Goal: Task Accomplishment & Management: Manage account settings

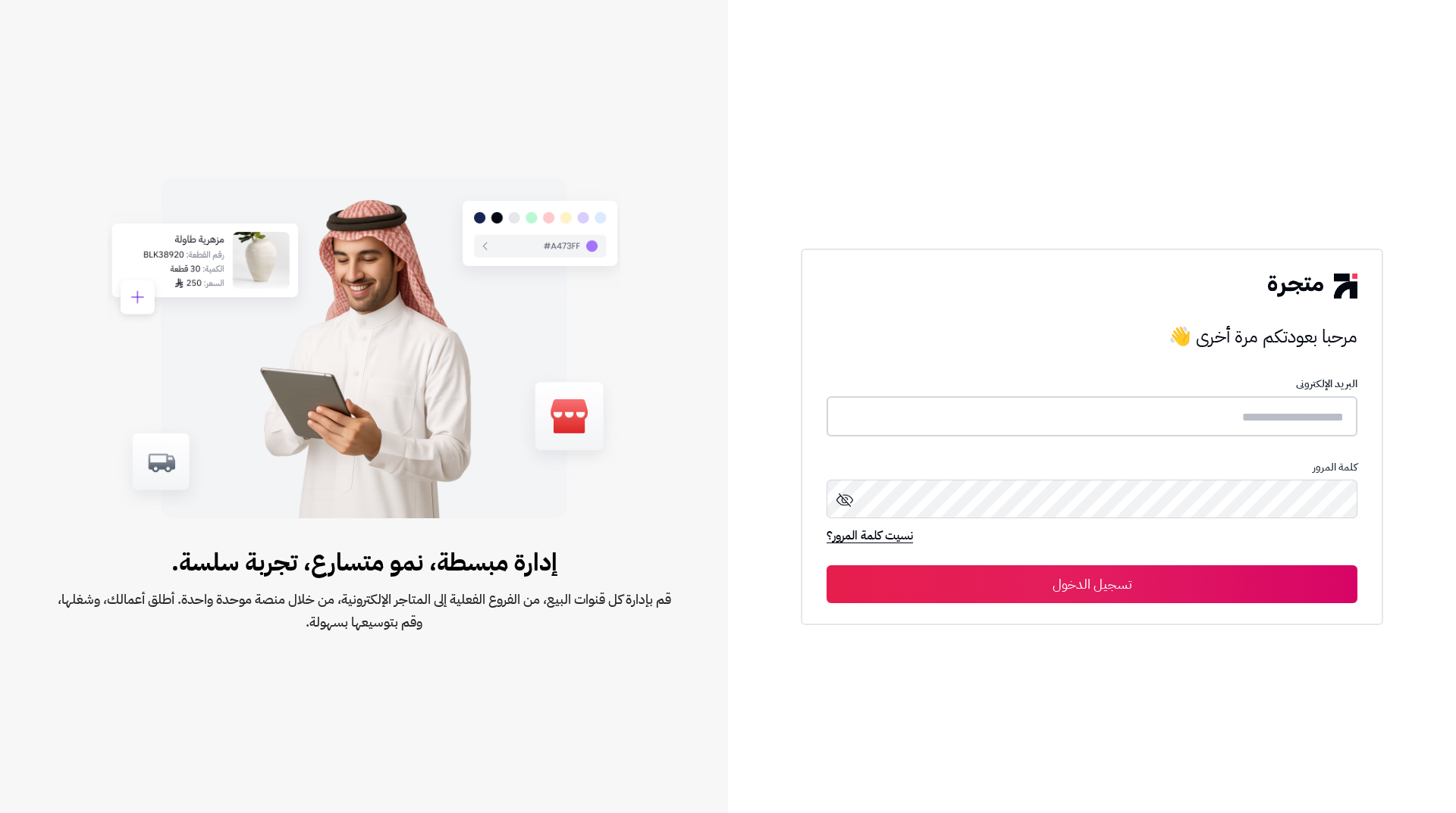
type input "*********"
click at [1010, 576] on button "تسجيل الدخول" at bounding box center [1092, 583] width 531 height 38
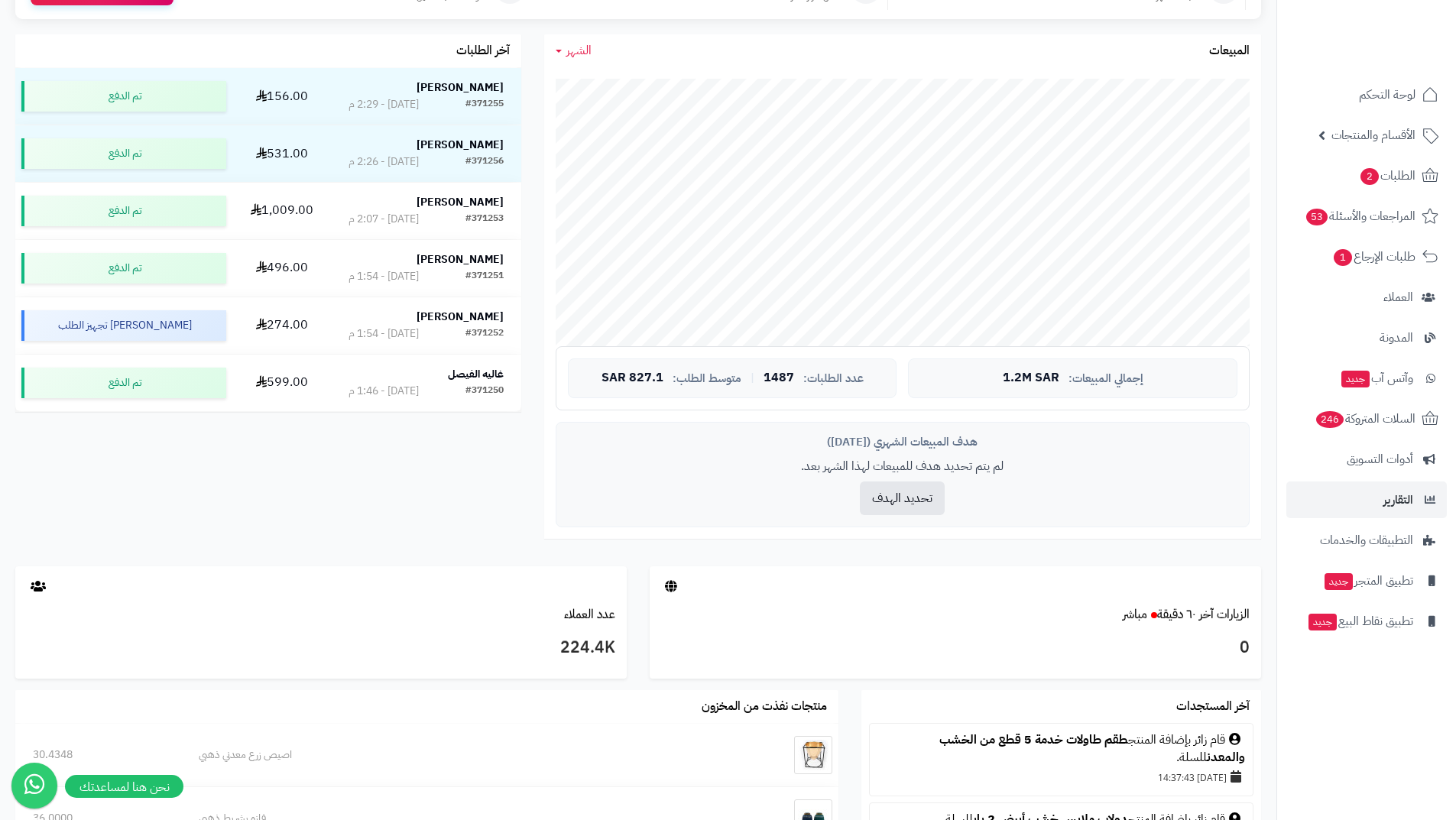
scroll to position [459, 0]
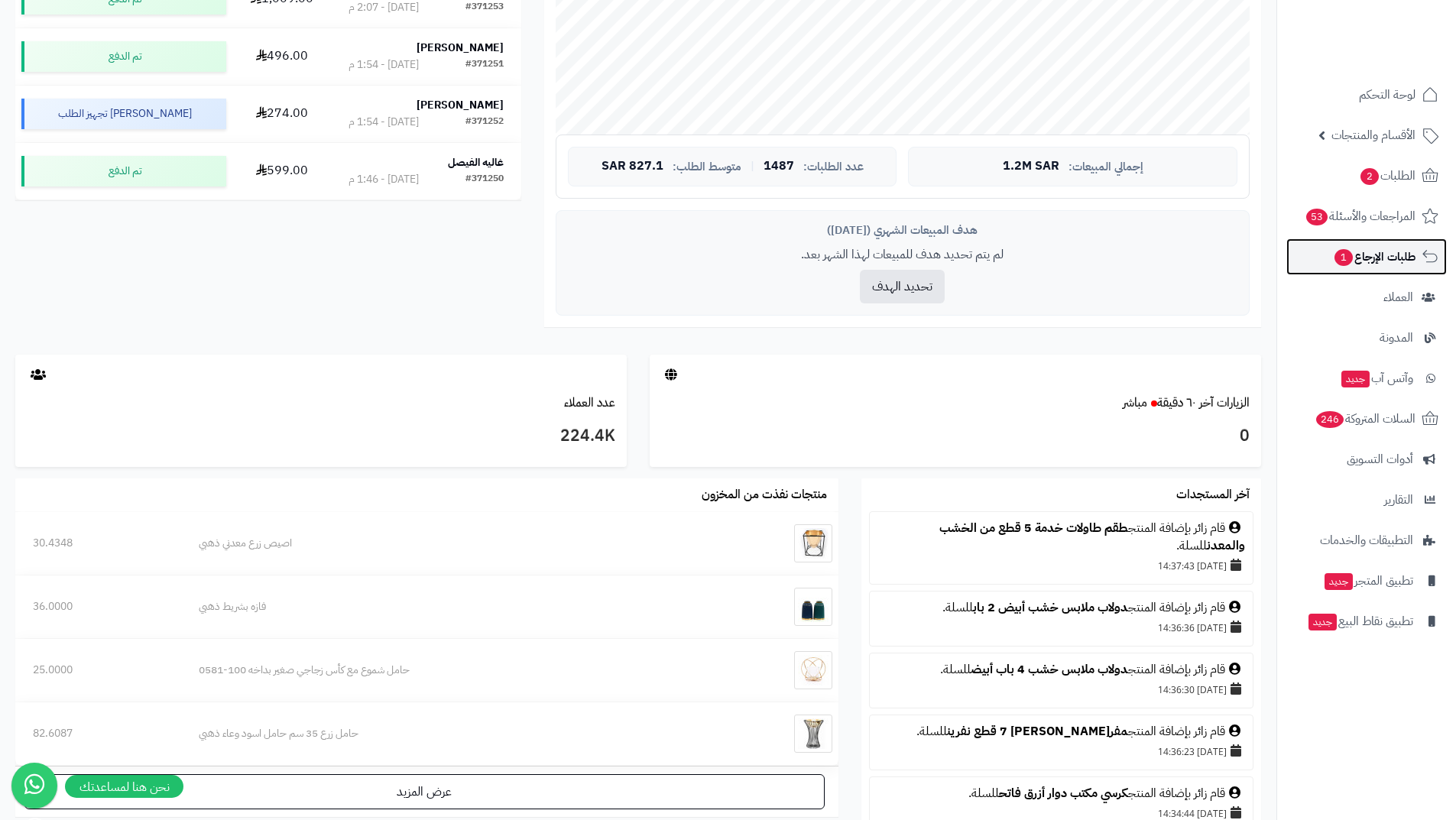
click at [1409, 252] on span "طلبات الإرجاع 1" at bounding box center [1374, 257] width 82 height 21
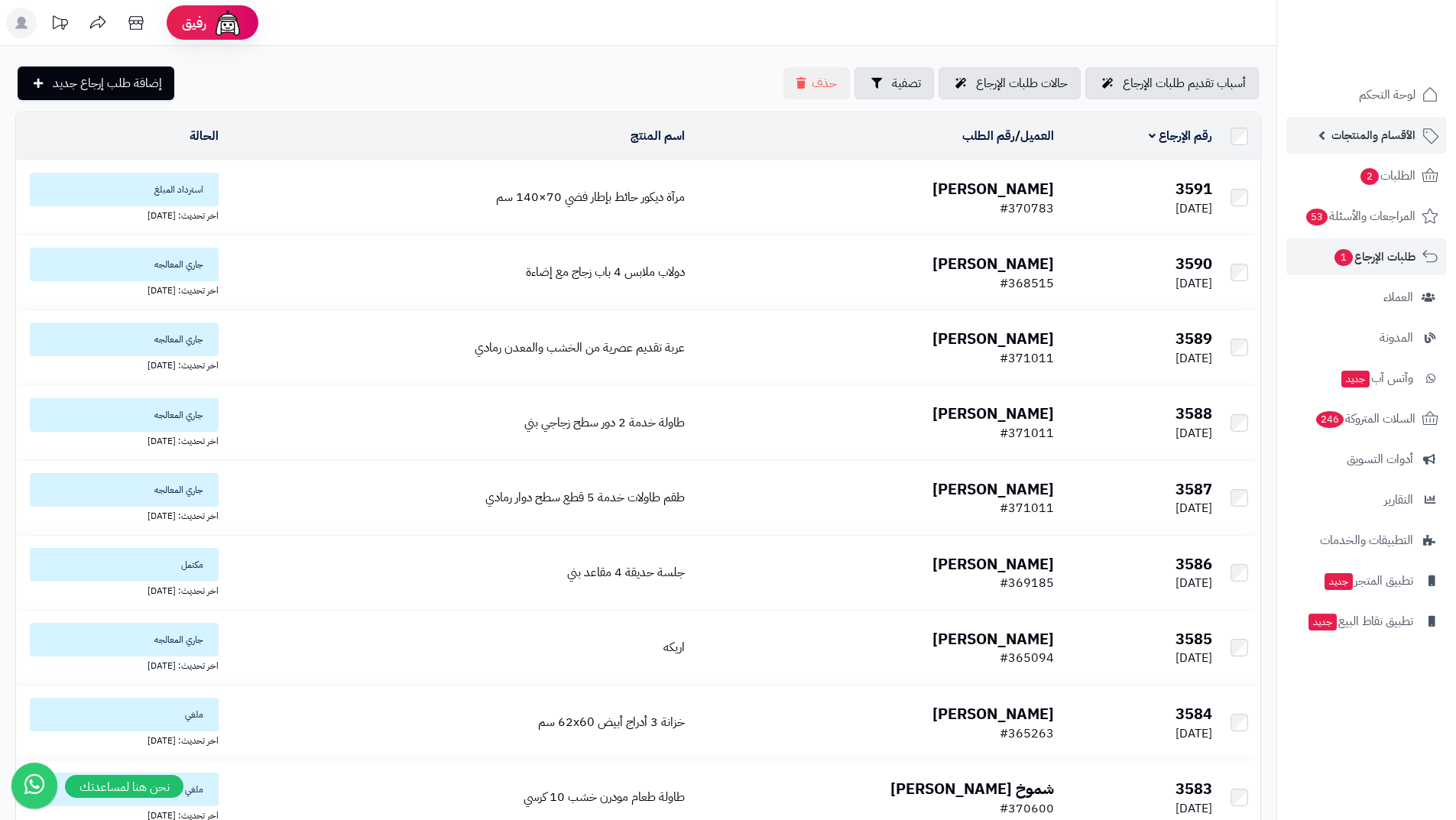
click at [1404, 141] on span "الأقسام والمنتجات" at bounding box center [1373, 135] width 84 height 21
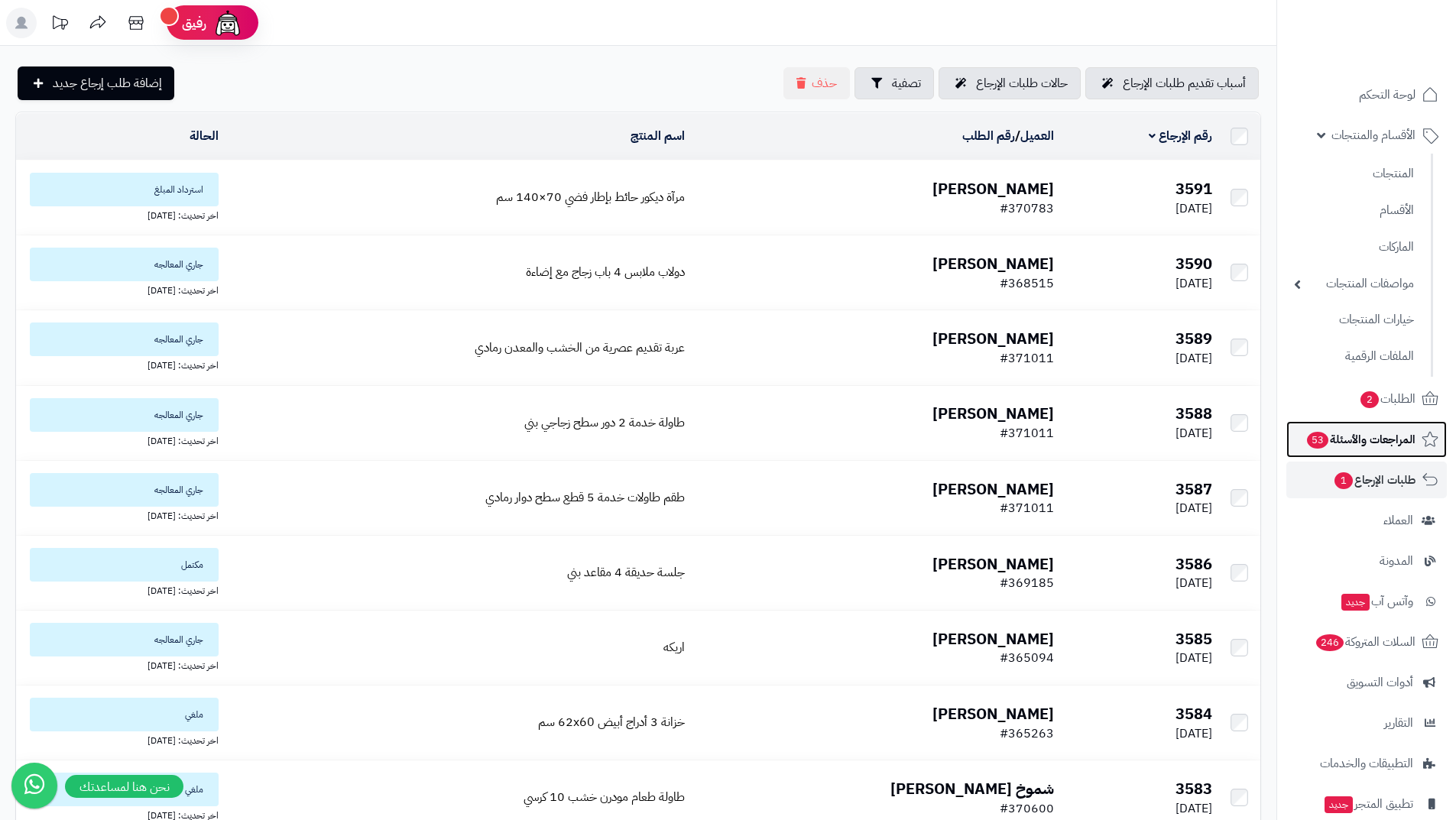
click at [1407, 440] on span "المراجعات والأسئلة 53" at bounding box center [1361, 439] width 110 height 21
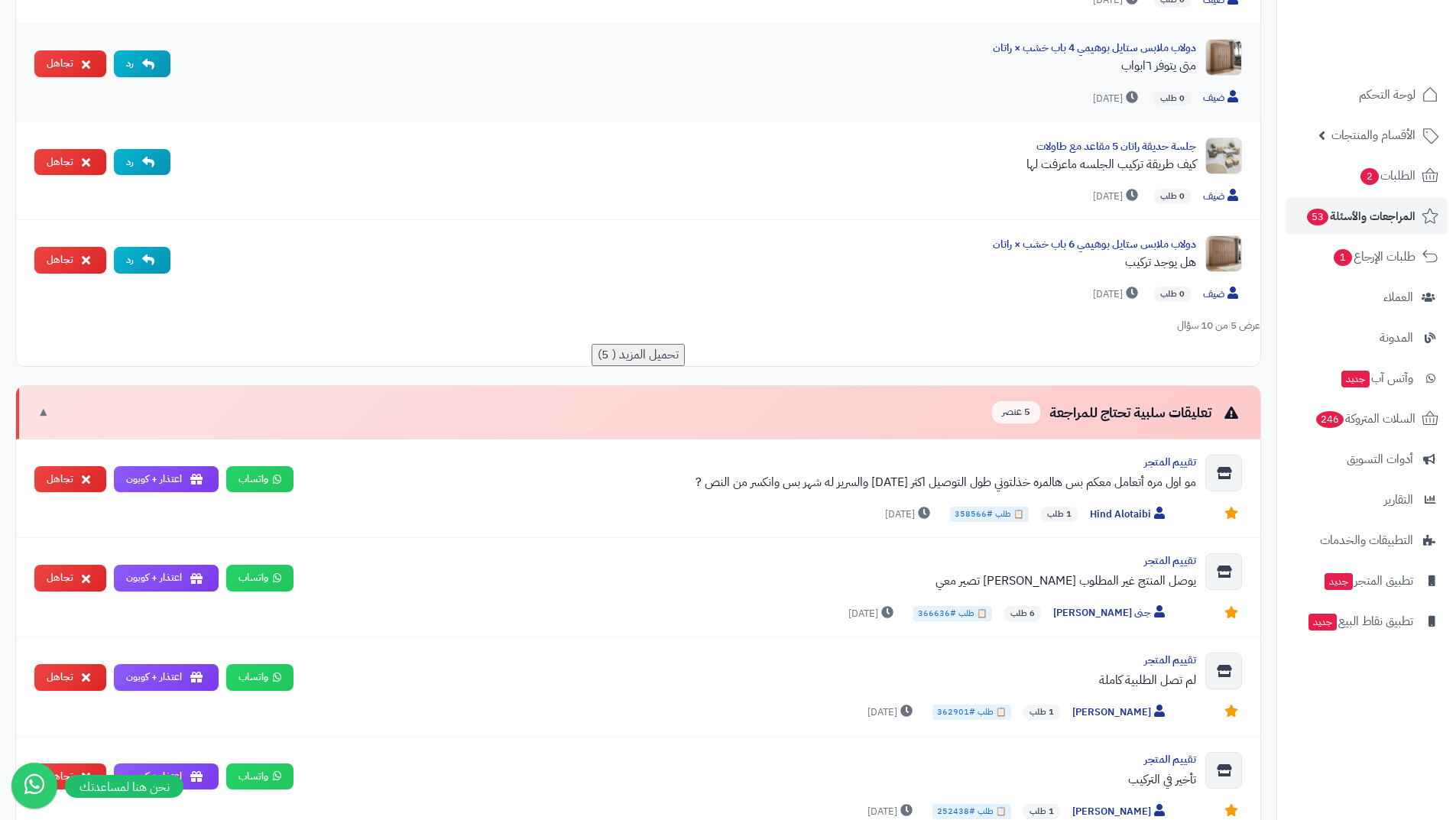
scroll to position [764, 0]
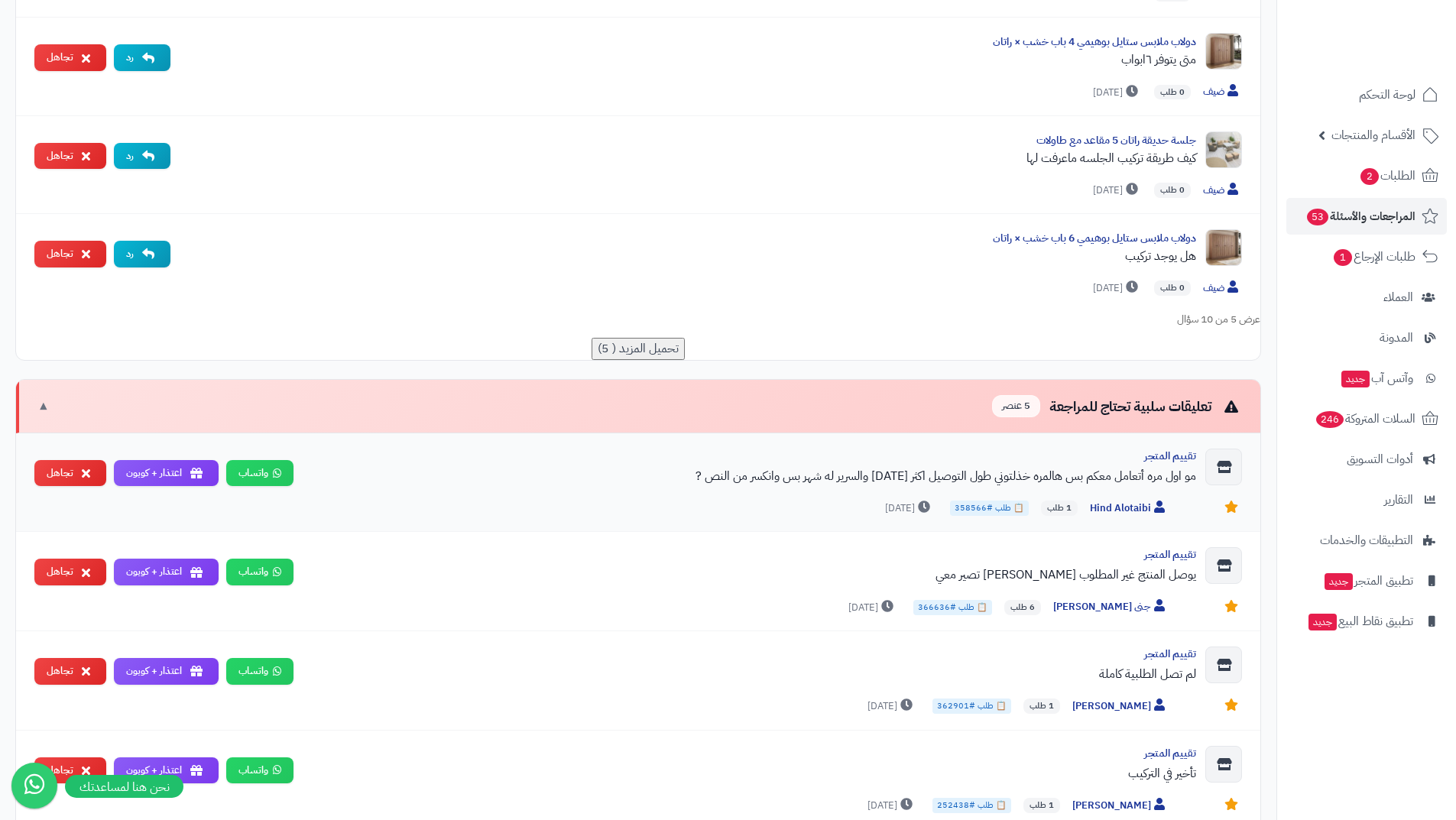
click at [1116, 480] on div "مو اول مره أتعامل معكم بس هالمره خذلتوني طول التوصيل اكثر [DATE] والسرير له شهر…" at bounding box center [751, 476] width 891 height 19
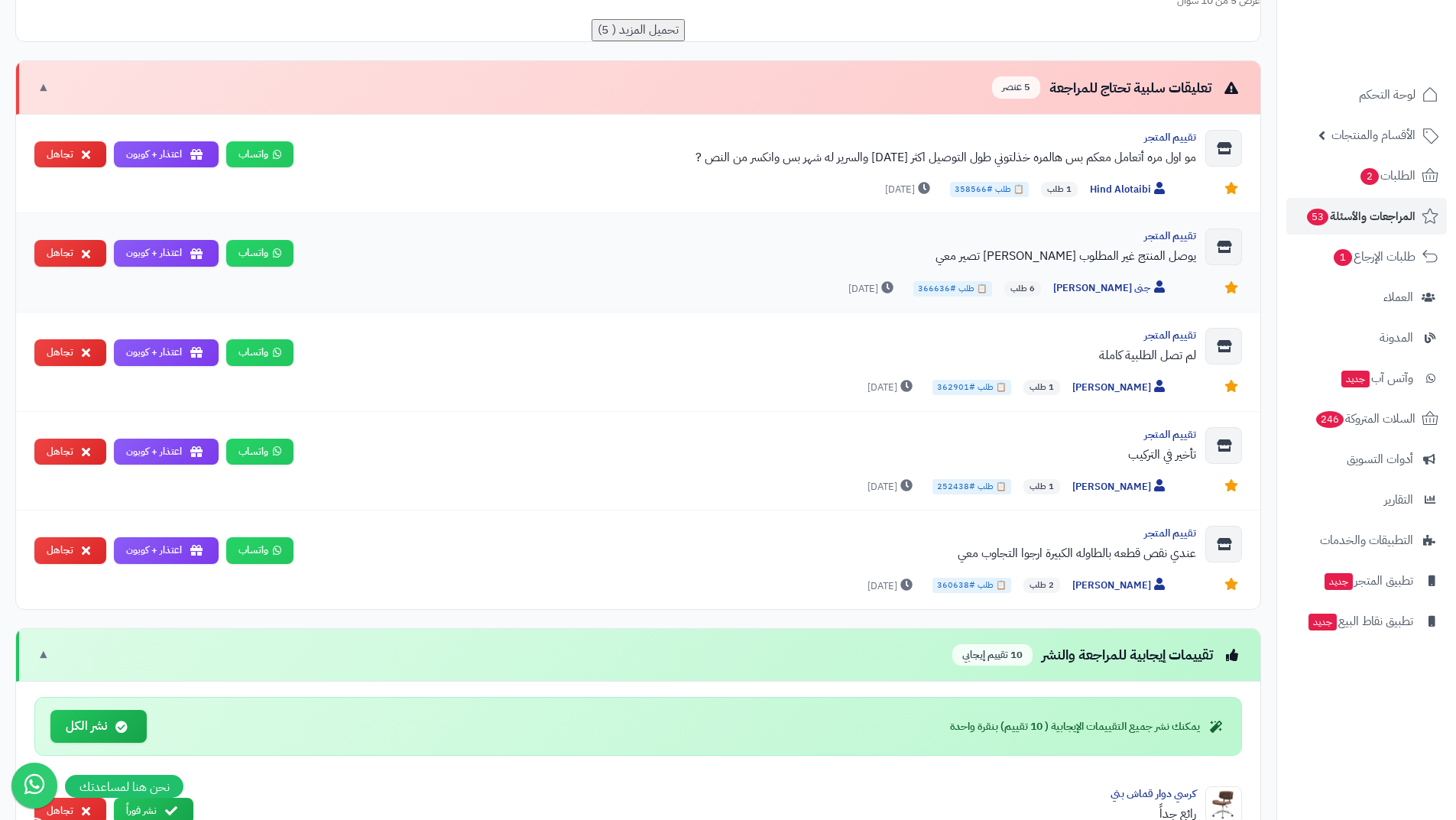
scroll to position [1147, 0]
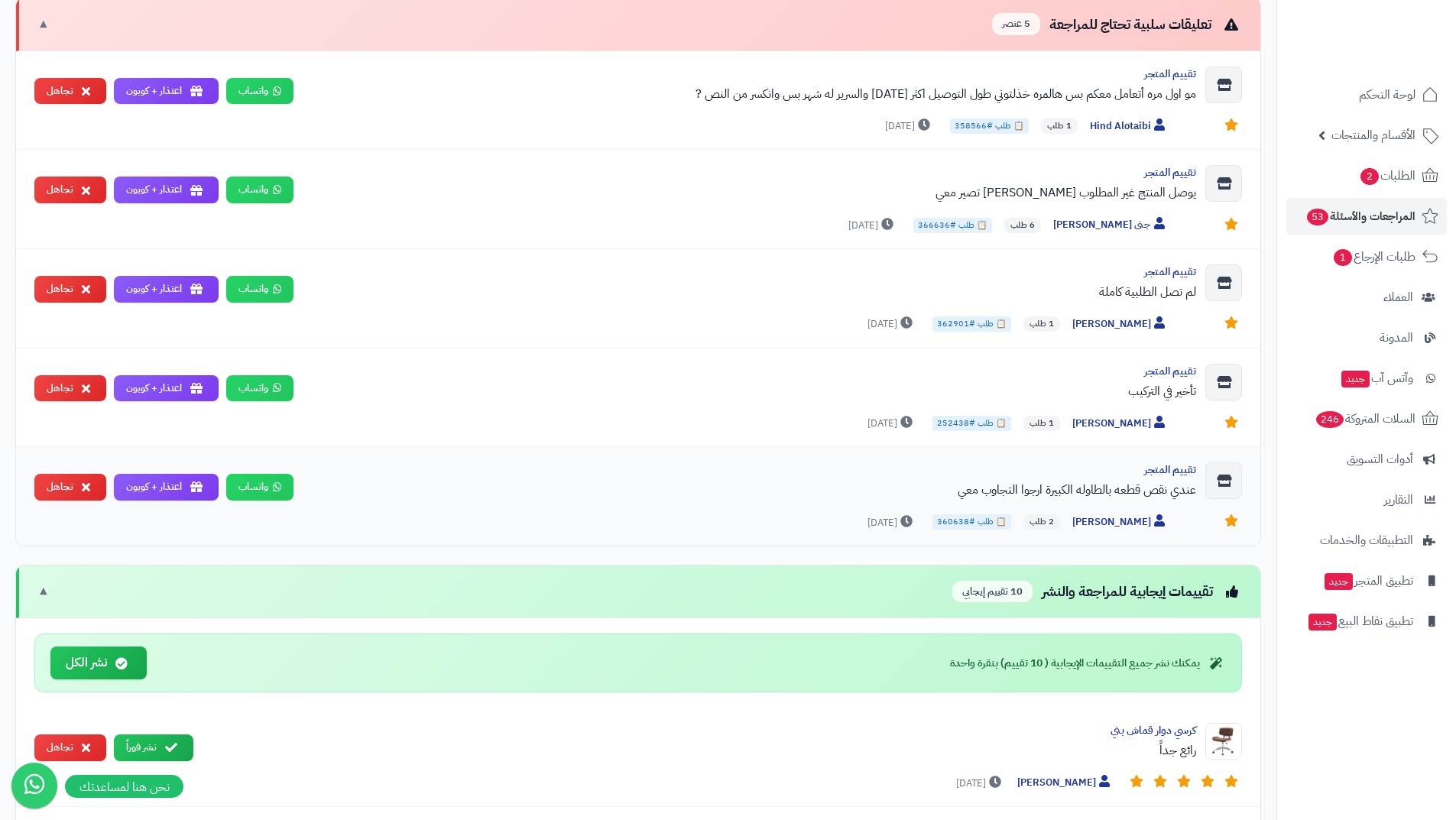
drag, startPoint x: 975, startPoint y: 493, endPoint x: 936, endPoint y: 499, distance: 39.5
click at [936, 499] on div "عندي نقص قطعه بالطاوله الكبيرة ارجوا التجاوب معي" at bounding box center [751, 490] width 891 height 19
click at [587, 357] on div "تقييم المتجر تأخير في التركيب wafa Hasan 1 طلب 📋 طلب #252438 [DATE] و[GEOGRAPHI…" at bounding box center [638, 399] width 1245 height 99
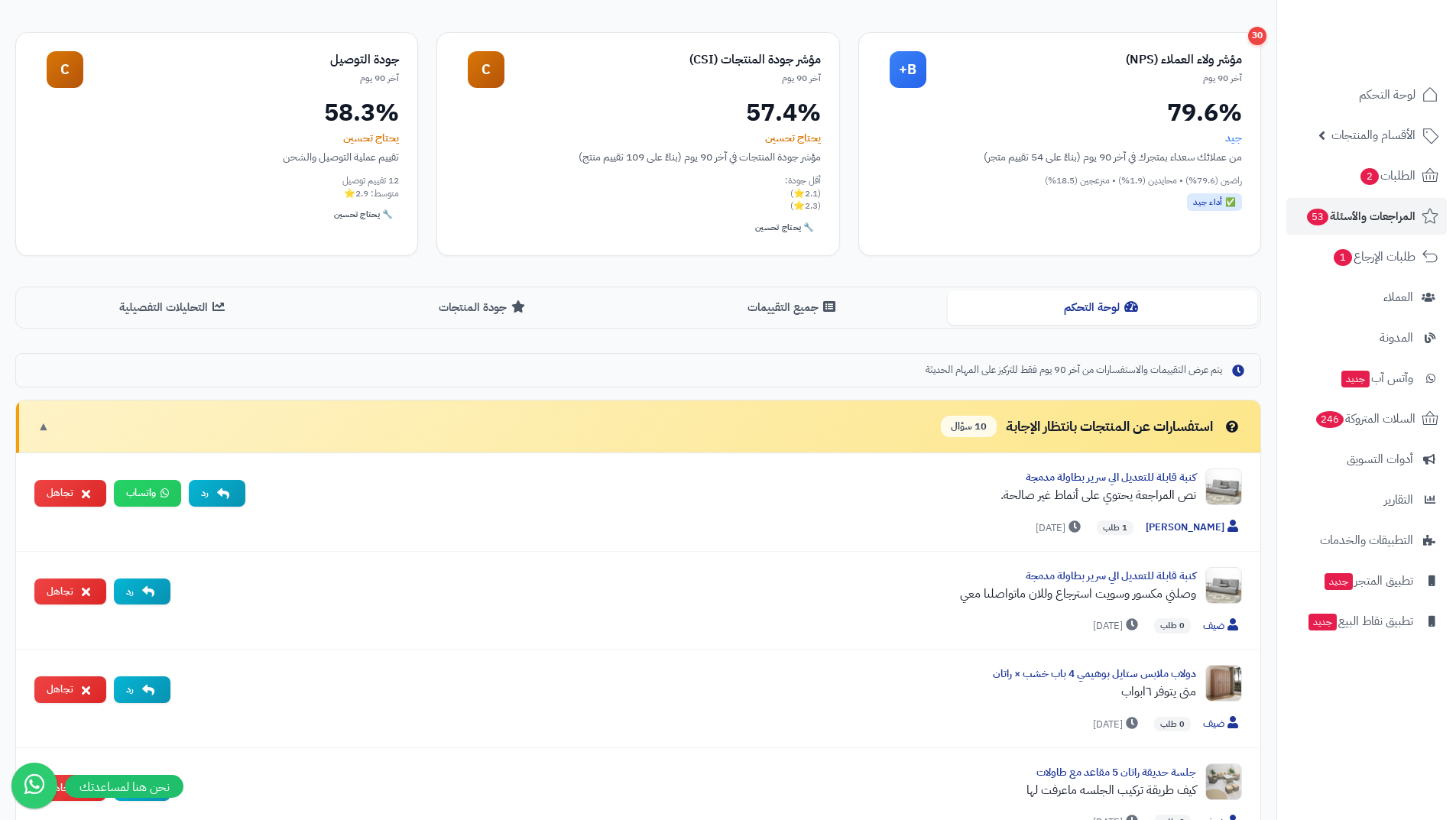
scroll to position [0, 0]
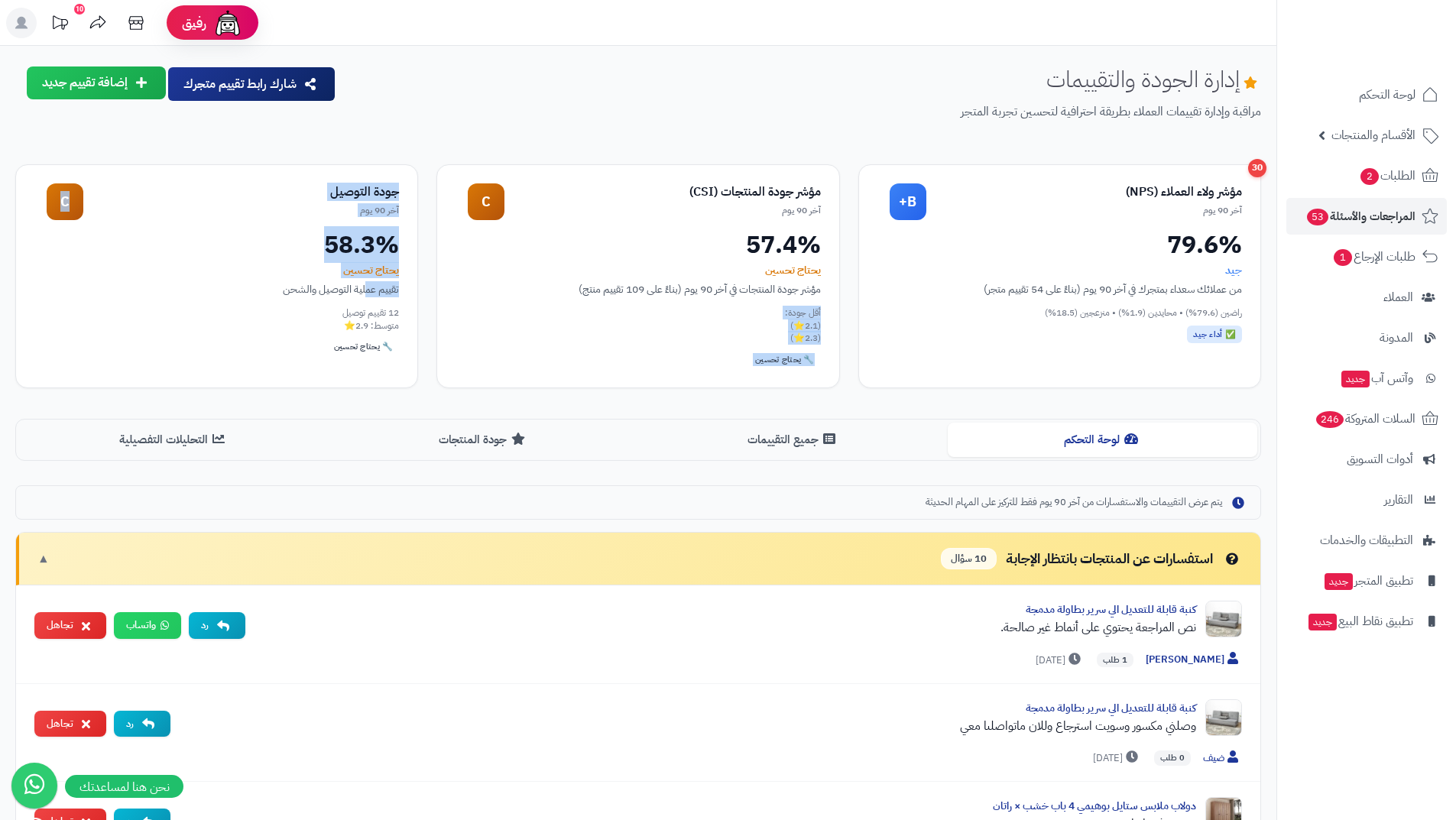
drag, startPoint x: 368, startPoint y: 286, endPoint x: 428, endPoint y: 300, distance: 61.6
click at [428, 300] on div "30 مؤشر ولاء العملاء (NPS) آخر 90 يوم B+ 79.6% جيد من عملائك سعداء بمتجرك في آخ…" at bounding box center [638, 277] width 1246 height 224
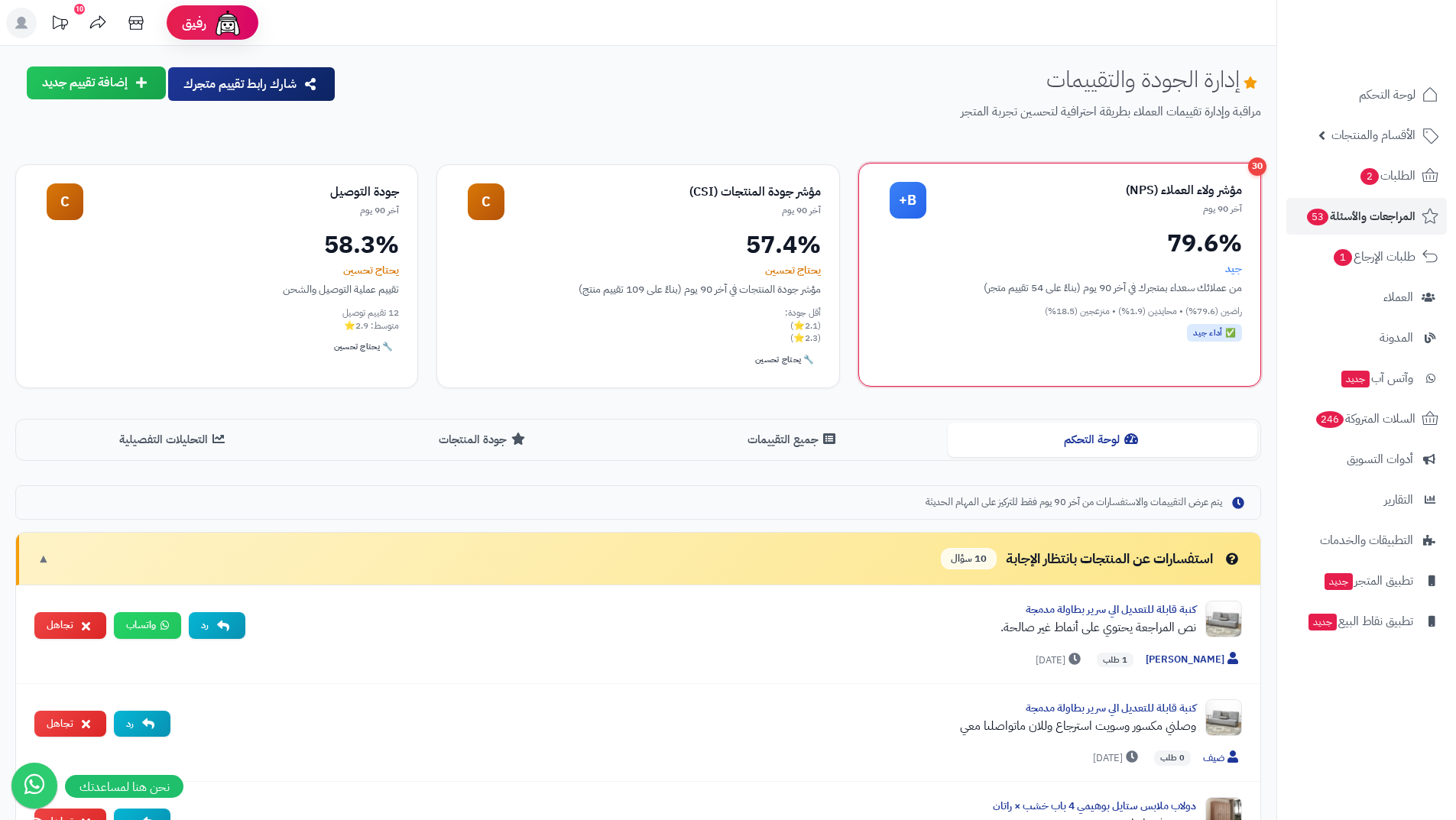
drag, startPoint x: 1162, startPoint y: 247, endPoint x: 1240, endPoint y: 254, distance: 78.3
click at [1240, 254] on div "79.6%" at bounding box center [1059, 243] width 365 height 25
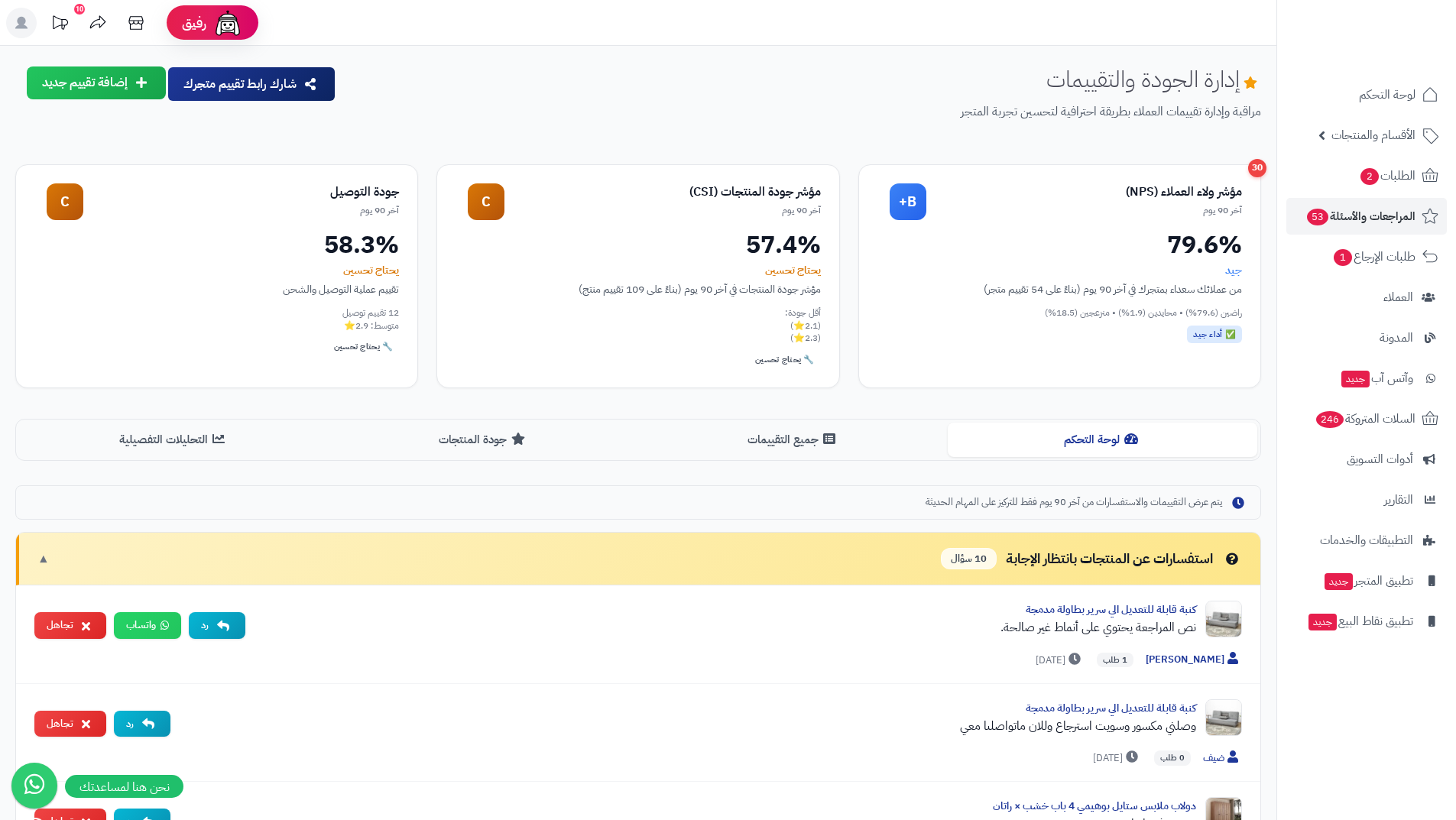
click at [859, 78] on div "إدارة الجودة والتقييمات مراقبة وإدارة تقييمات العملاء بطريقة احترافية لتحسين تج…" at bounding box center [805, 105] width 913 height 79
